Goal: Contribute content: Contribute content

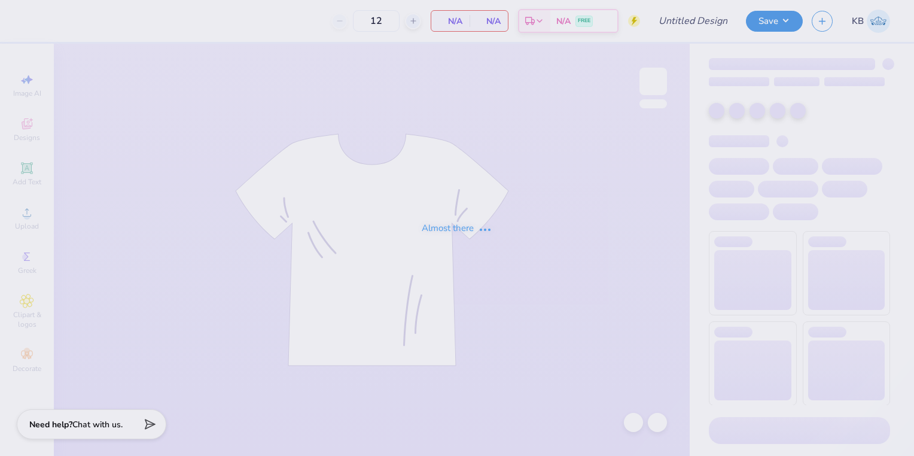
type input "key week tshirts"
type input "70"
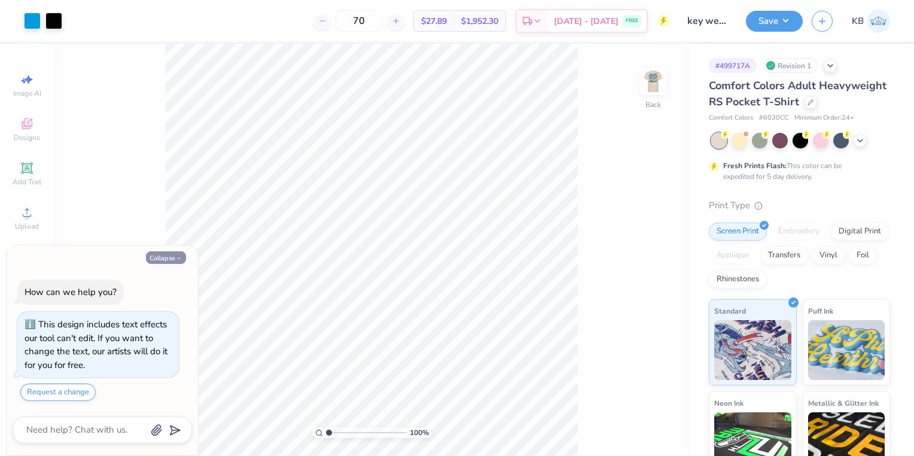
click at [175, 259] on icon "button" at bounding box center [178, 258] width 7 height 7
type textarea "x"
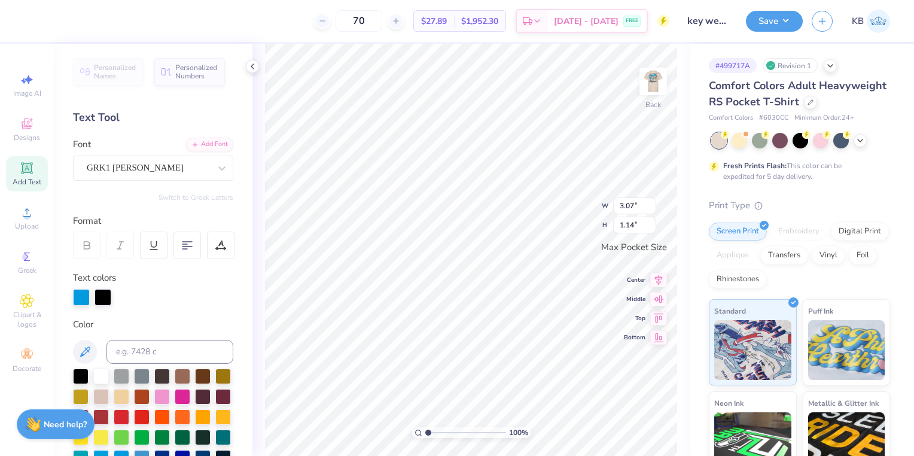
scroll to position [10, 1]
click at [103, 298] on div at bounding box center [102, 296] width 17 height 17
click at [116, 354] on input at bounding box center [169, 352] width 127 height 24
type input "2925"
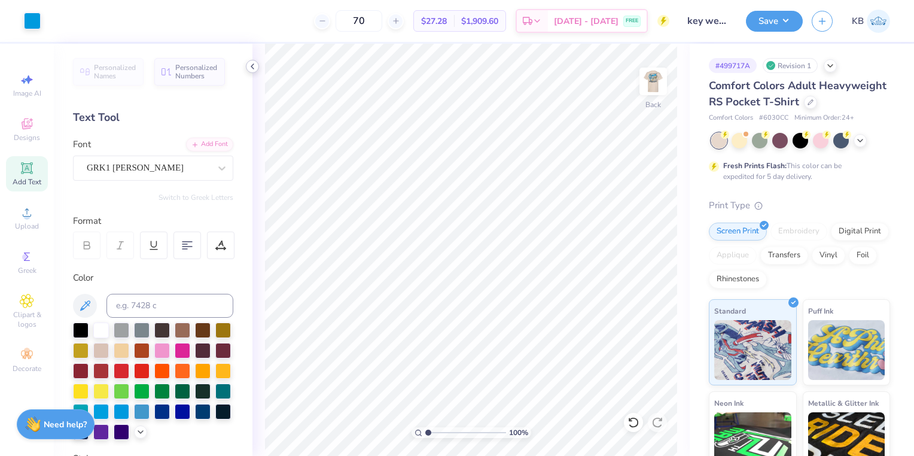
click at [255, 68] on icon at bounding box center [253, 67] width 10 height 10
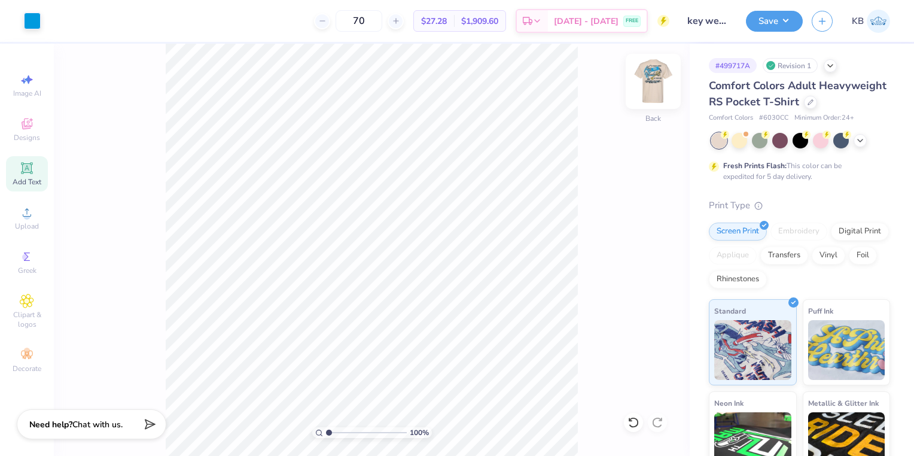
click at [660, 93] on img at bounding box center [653, 81] width 48 height 48
click at [660, 93] on img at bounding box center [653, 81] width 24 height 24
click at [382, 17] on input "70" at bounding box center [358, 21] width 47 height 22
type input "7"
type input "5"
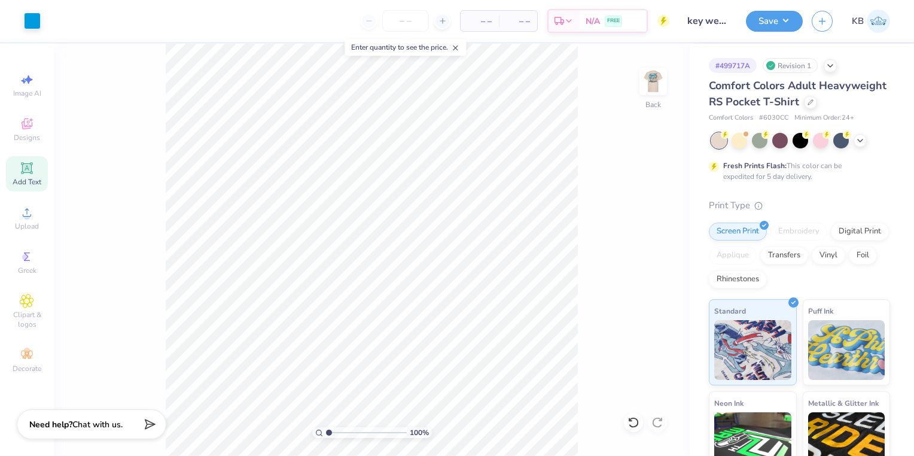
type input "5"
type input "75"
click at [656, 79] on img at bounding box center [653, 81] width 48 height 48
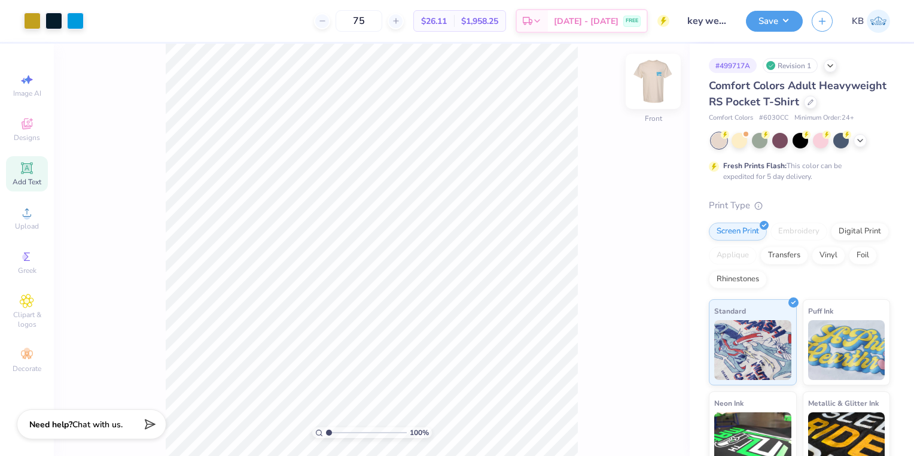
click at [658, 90] on img at bounding box center [653, 81] width 48 height 48
click at [645, 88] on img at bounding box center [653, 81] width 48 height 48
click at [650, 89] on img at bounding box center [653, 81] width 48 height 48
click at [646, 84] on img at bounding box center [653, 81] width 48 height 48
type input "1.07542505618927"
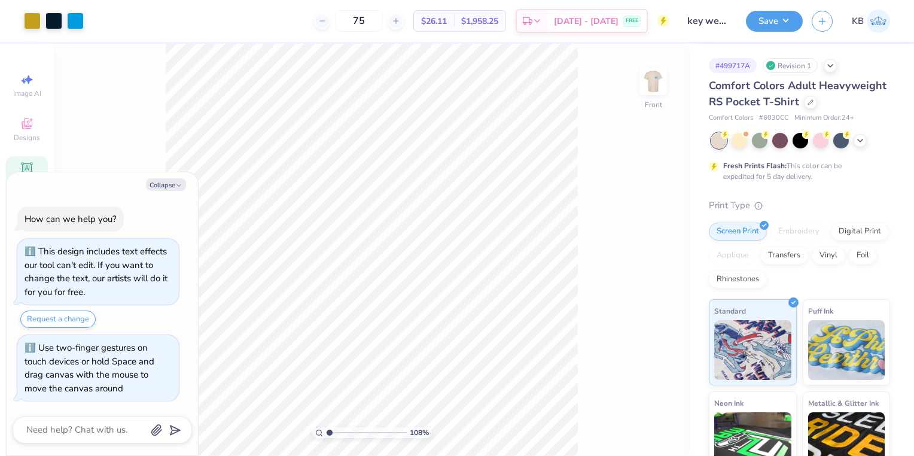
type textarea "x"
type input "1.07552447137839"
type textarea "x"
type input "1.07564040290877"
type textarea "x"
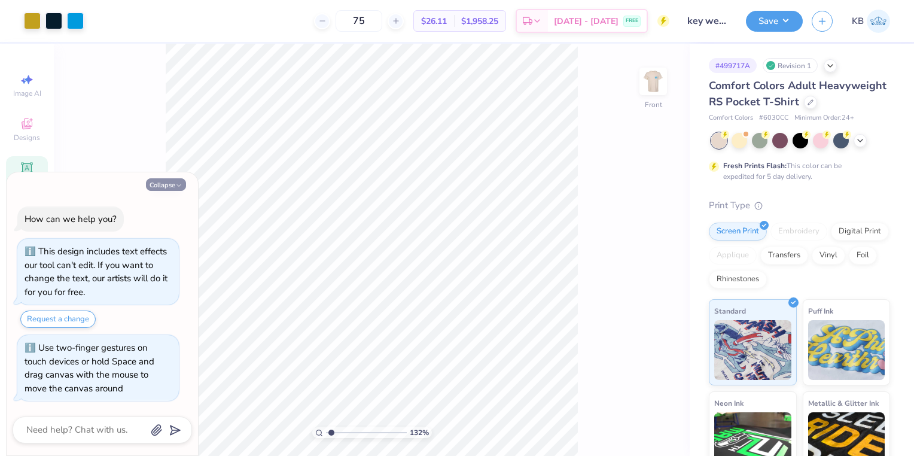
type input "1.31974152760137"
click at [175, 185] on button "Collapse" at bounding box center [166, 184] width 40 height 13
type textarea "x"
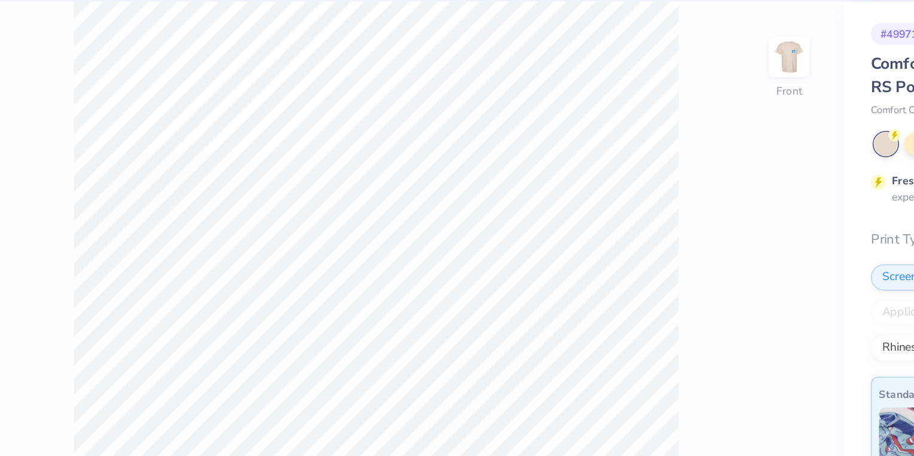
type input "1"
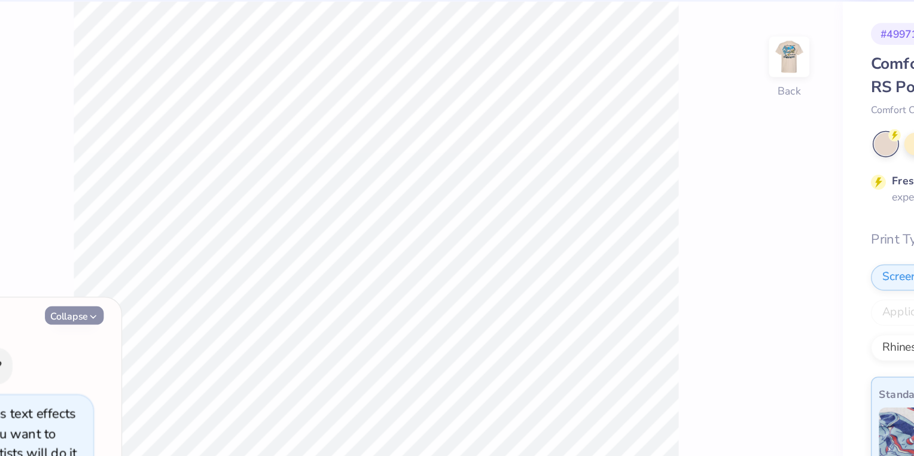
click at [172, 259] on button "Collapse" at bounding box center [166, 257] width 40 height 13
type textarea "x"
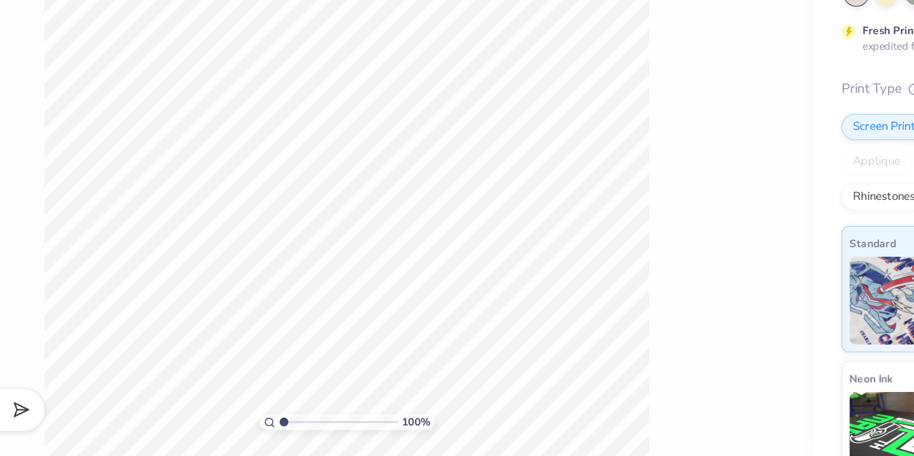
type input "1"
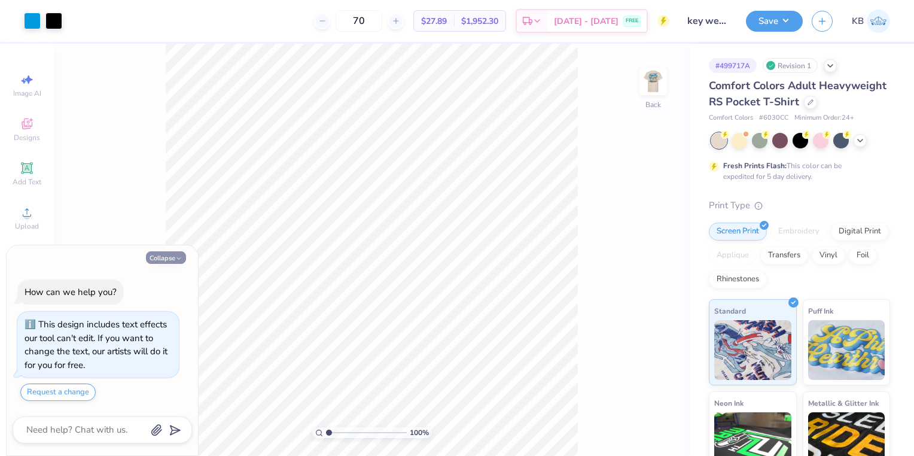
click at [173, 258] on button "Collapse" at bounding box center [166, 257] width 40 height 13
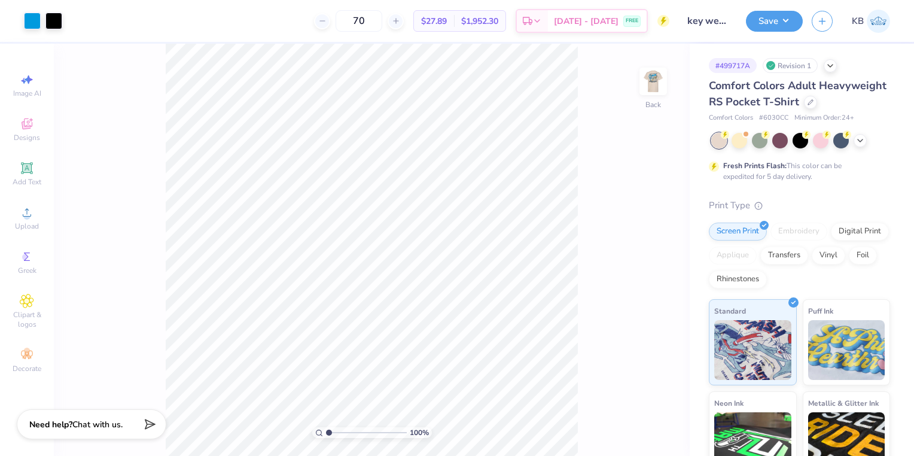
type textarea "x"
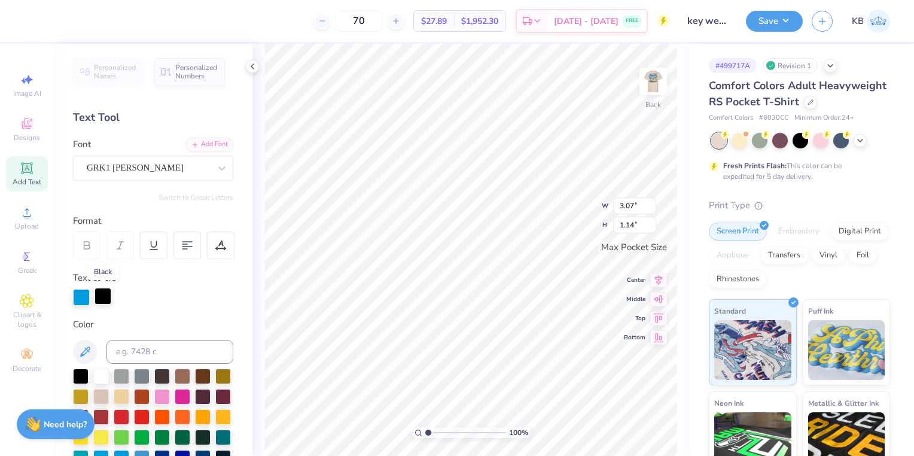
click at [104, 301] on div at bounding box center [102, 296] width 17 height 17
click at [134, 346] on input at bounding box center [169, 352] width 127 height 24
type input "2925"
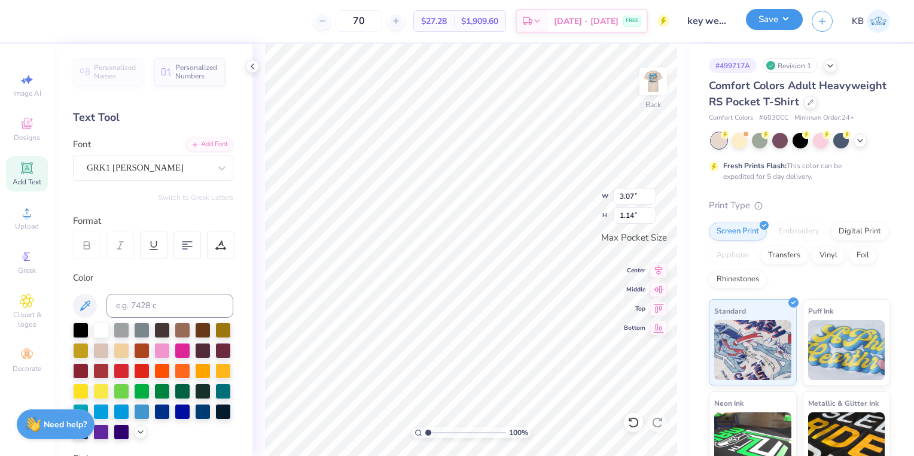
click at [771, 18] on button "Save" at bounding box center [774, 19] width 57 height 21
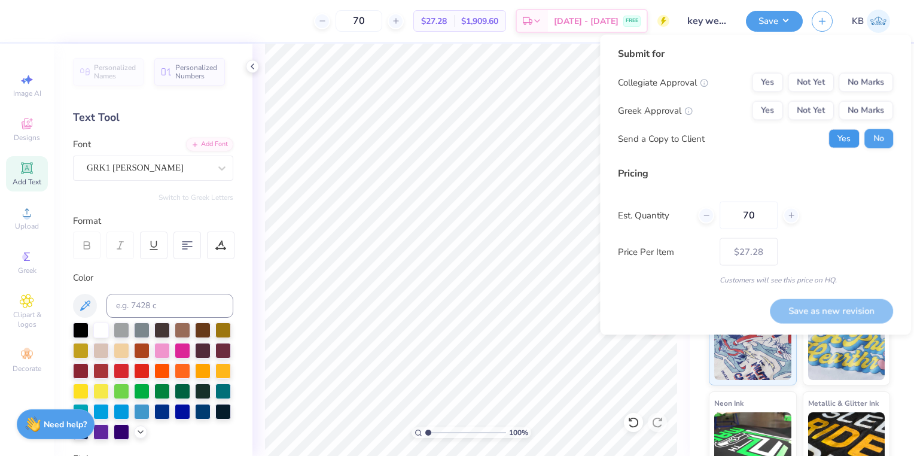
click at [850, 139] on button "Yes" at bounding box center [843, 138] width 31 height 19
click at [773, 106] on button "Yes" at bounding box center [767, 110] width 31 height 19
click at [854, 85] on button "No Marks" at bounding box center [865, 82] width 54 height 19
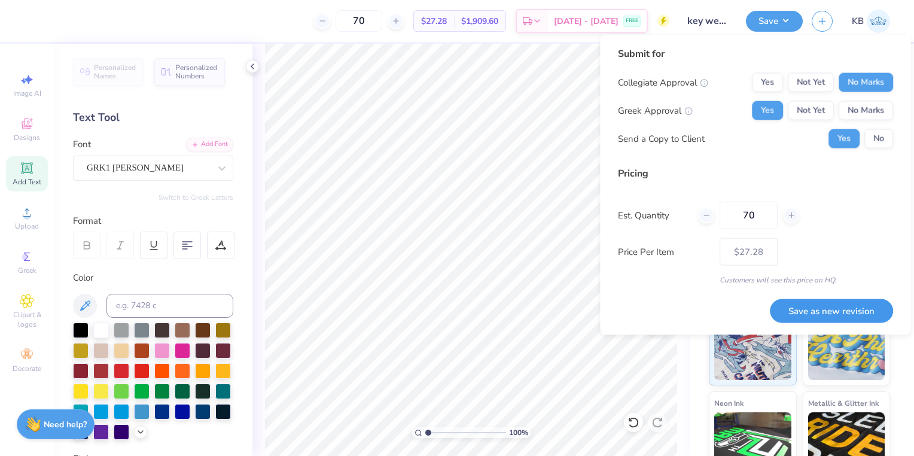
click at [794, 306] on button "Save as new revision" at bounding box center [831, 310] width 123 height 24
type input "$27.28"
